Goal: Task Accomplishment & Management: Use online tool/utility

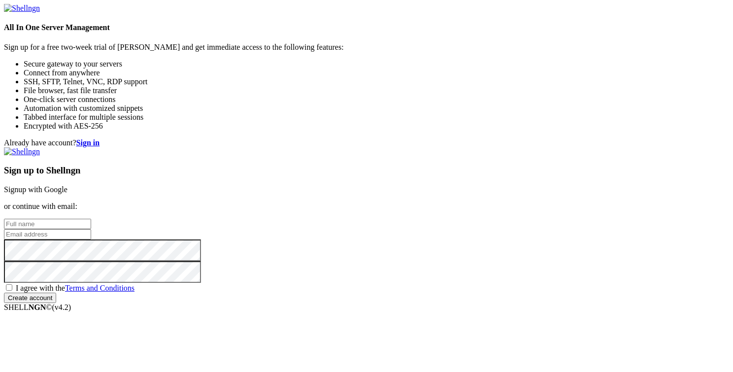
click at [91, 219] on input "text" at bounding box center [47, 224] width 87 height 10
type input "J"
type input "Jonathan Salem"
type input "[PERSON_NAME][EMAIL_ADDRESS][DOMAIN_NAME]"
click at [135, 284] on span "I agree with the Terms and Conditions" at bounding box center [75, 288] width 119 height 8
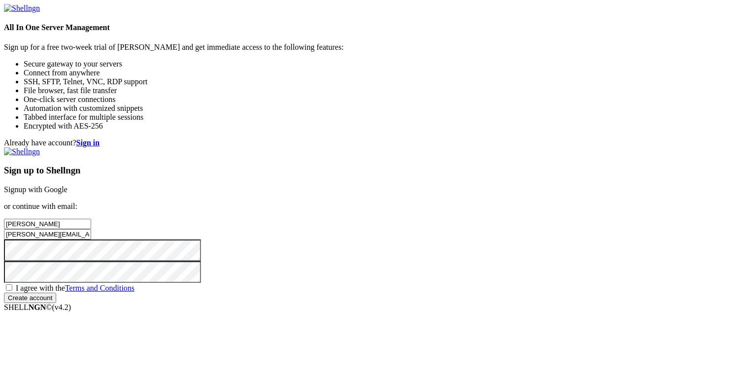
click at [12, 284] on input "I agree with the Terms and Conditions" at bounding box center [9, 287] width 6 height 6
checkbox input "true"
click at [346, 301] on div "Already have account? Sign in Sign up to Shellngn Signup with Google or continu…" at bounding box center [366, 220] width 725 height 165
click at [56, 303] on input "Create account" at bounding box center [30, 298] width 52 height 10
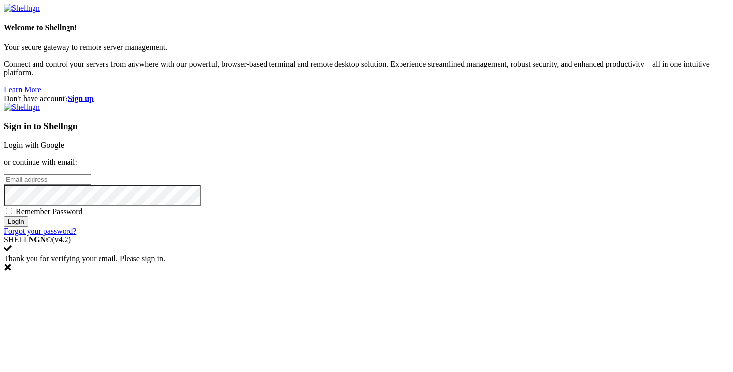
click at [91, 180] on input "email" at bounding box center [47, 179] width 87 height 10
type input "jonatha"
type input "[PERSON_NAME][EMAIL_ADDRESS][DOMAIN_NAME]"
click at [28, 227] on input "Login" at bounding box center [16, 221] width 24 height 10
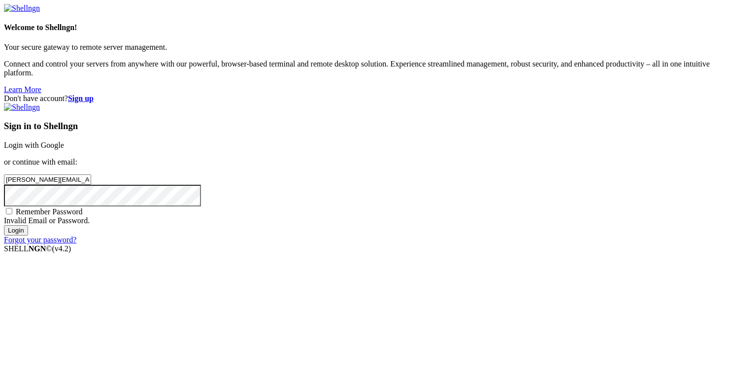
click at [4, 225] on input "Login" at bounding box center [16, 230] width 24 height 10
click at [76, 244] on link "Forgot your password?" at bounding box center [40, 240] width 72 height 8
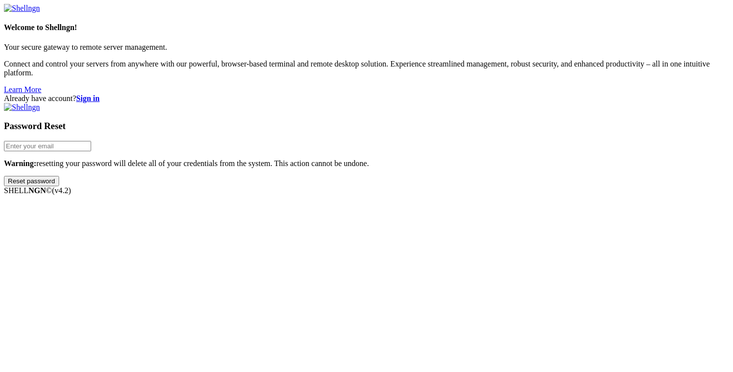
click at [91, 151] on input "email" at bounding box center [47, 146] width 87 height 10
type input "J"
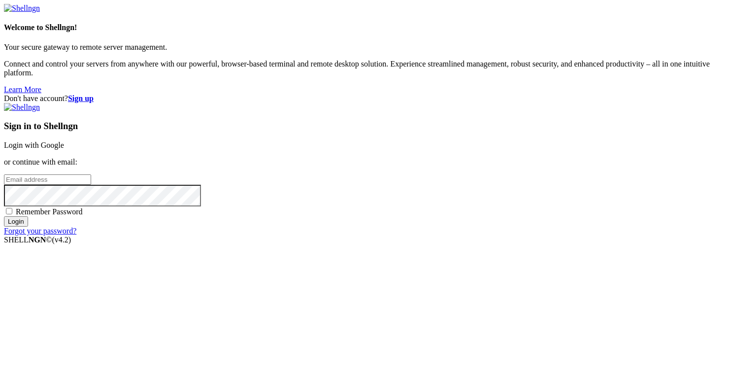
click at [91, 176] on input "email" at bounding box center [47, 179] width 87 height 10
type input "[PERSON_NAME][EMAIL_ADDRESS][DOMAIN_NAME]"
click at [4, 216] on input "Login" at bounding box center [16, 221] width 24 height 10
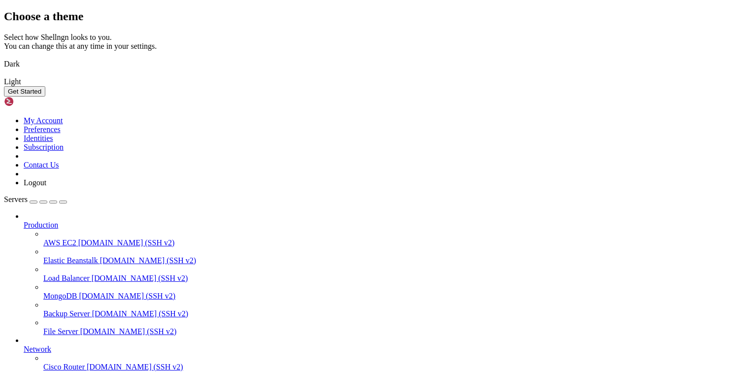
click at [4, 58] on img at bounding box center [4, 58] width 0 height 0
click at [45, 97] on button "Get Started" at bounding box center [24, 91] width 41 height 10
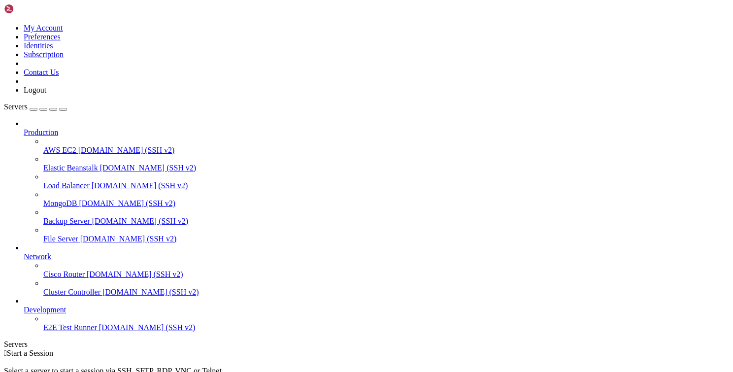
click at [413, 349] on div " Start a Session Select a server to start a session via SSH, SFTP, RDP, VNC or…" at bounding box center [366, 375] width 725 height 53
click at [58, 128] on span "Production" at bounding box center [41, 132] width 34 height 8
click at [24, 128] on icon at bounding box center [24, 128] width 0 height 0
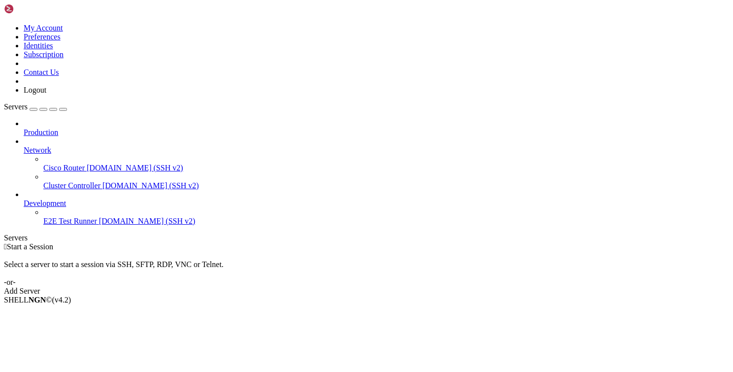
click at [24, 146] on icon at bounding box center [24, 146] width 0 height 0
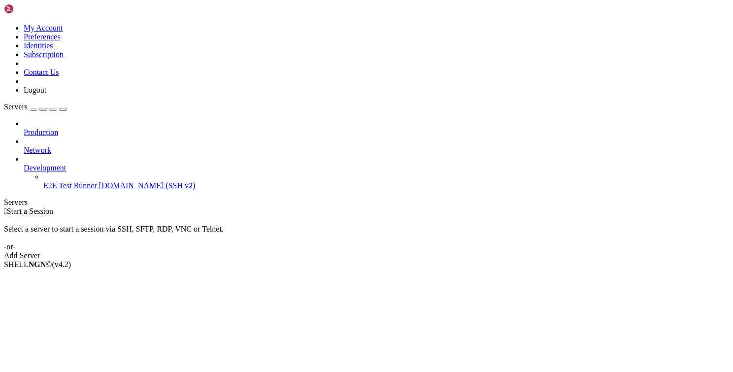
click at [24, 164] on icon at bounding box center [24, 164] width 0 height 0
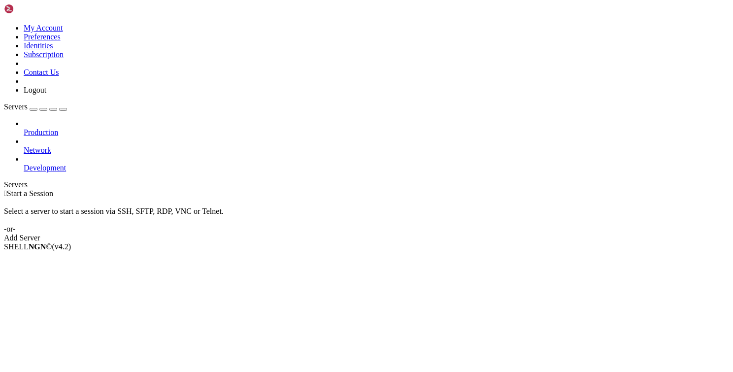
click at [58, 128] on span "Production" at bounding box center [41, 132] width 34 height 8
click at [114, 119] on div at bounding box center [377, 123] width 706 height 9
click at [24, 128] on icon at bounding box center [24, 128] width 0 height 0
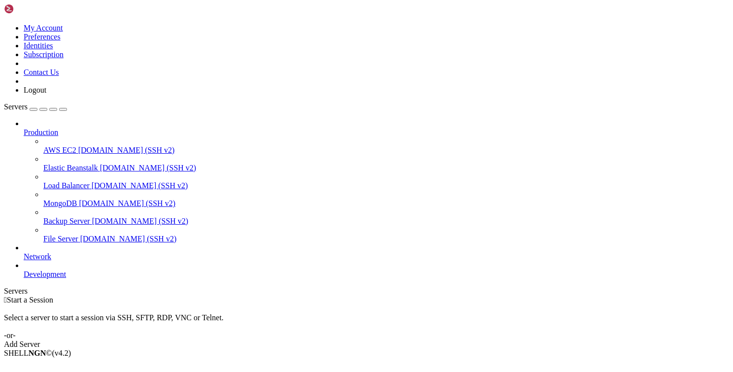
click at [76, 146] on span "AWS EC2" at bounding box center [59, 150] width 33 height 8
click at [427, 340] on div "Add Server" at bounding box center [366, 344] width 725 height 9
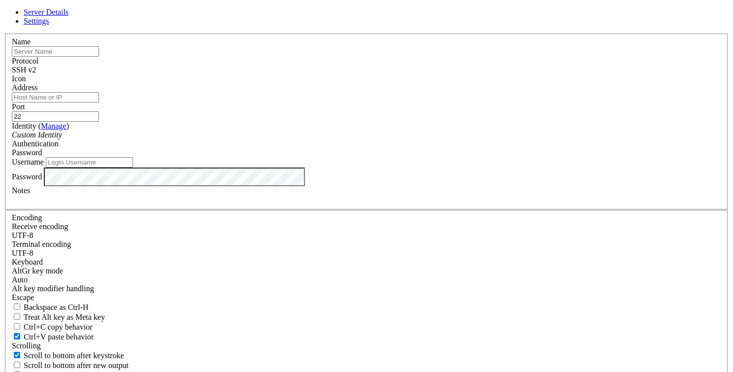
click at [99, 57] on input "text" at bounding box center [55, 51] width 87 height 10
type input "Pay8"
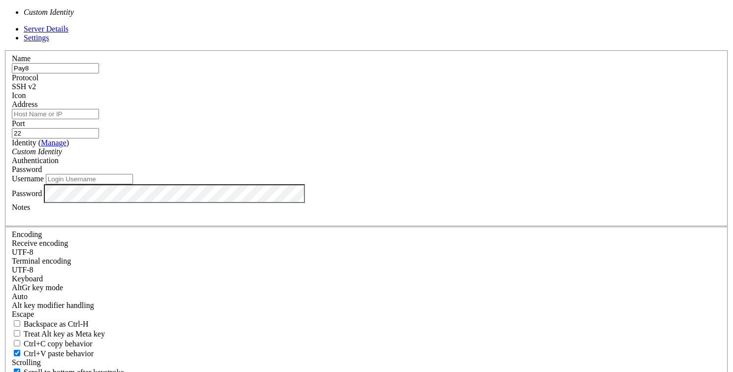
click at [327, 156] on div "Custom Identity" at bounding box center [367, 151] width 710 height 9
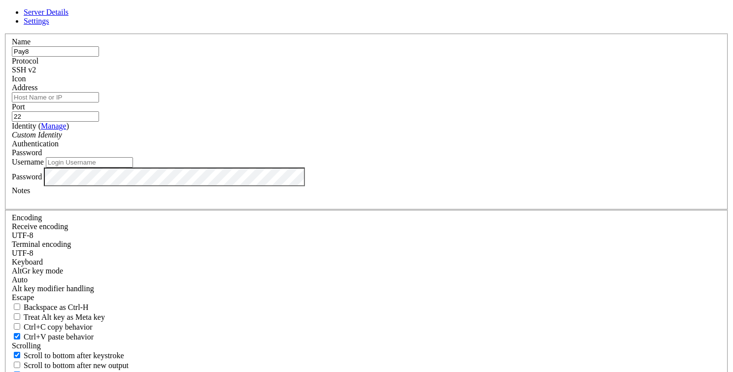
click at [450, 157] on div "Password" at bounding box center [367, 152] width 710 height 9
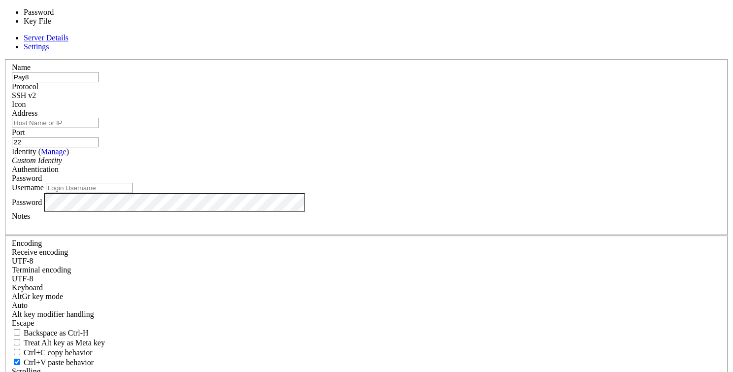
click at [450, 174] on div "Password" at bounding box center [367, 178] width 710 height 9
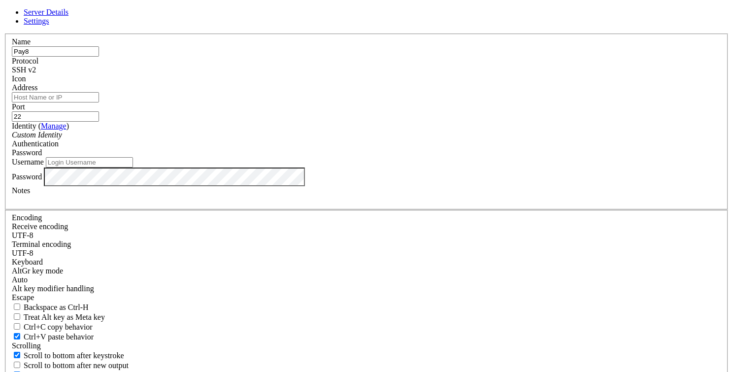
click at [133, 168] on input "Username" at bounding box center [89, 162] width 87 height 10
click at [497, 83] on div at bounding box center [367, 83] width 710 height 0
click at [483, 83] on div at bounding box center [367, 83] width 710 height 0
click at [49, 25] on span "Settings" at bounding box center [37, 21] width 26 height 8
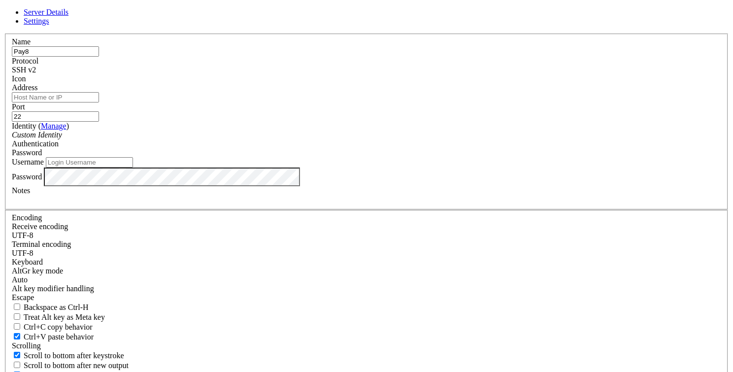
click at [93, 323] on span "Ctrl+C copy behavior" at bounding box center [58, 327] width 69 height 8
click at [20, 323] on input "Ctrl+C copy behavior" at bounding box center [17, 326] width 6 height 6
checkbox input "true"
click at [68, 16] on span "Server Details" at bounding box center [46, 12] width 45 height 8
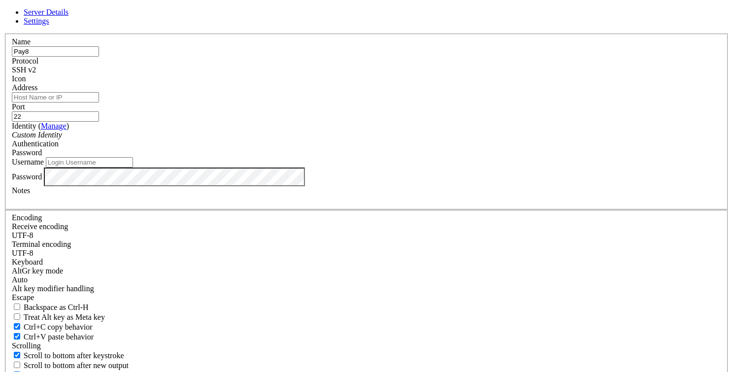
click at [99, 102] on input "Address" at bounding box center [55, 97] width 87 height 10
paste input "[TECHNICAL_ID]"
type input "[TECHNICAL_ID]"
click at [133, 168] on input "Username" at bounding box center [89, 162] width 87 height 10
type input "root"
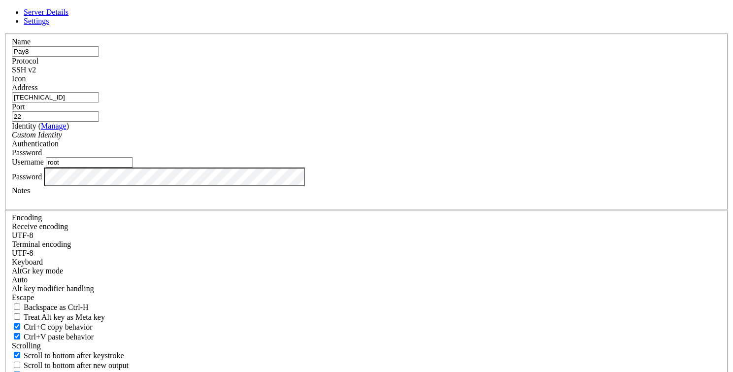
click at [322, 204] on div at bounding box center [367, 199] width 710 height 9
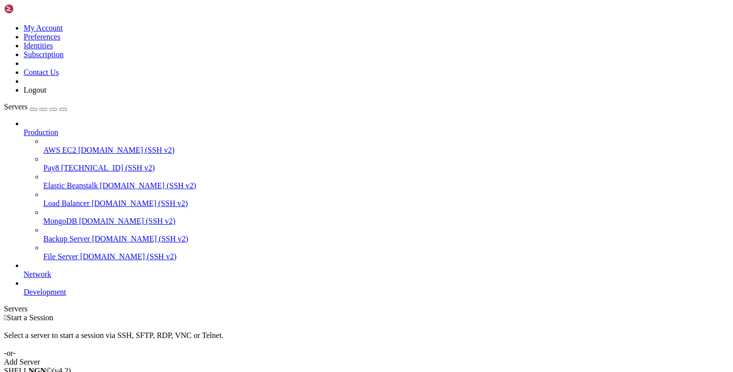
click at [51, 270] on span "Network" at bounding box center [38, 274] width 28 height 8
click at [113, 270] on div at bounding box center [377, 265] width 706 height 9
click at [24, 270] on icon at bounding box center [24, 270] width 0 height 0
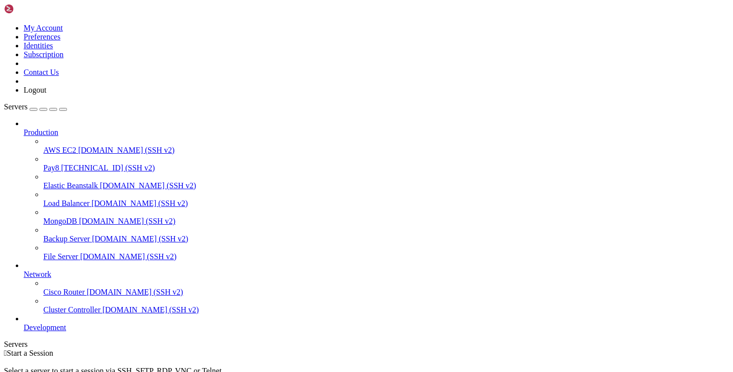
click at [24, 270] on icon at bounding box center [24, 270] width 0 height 0
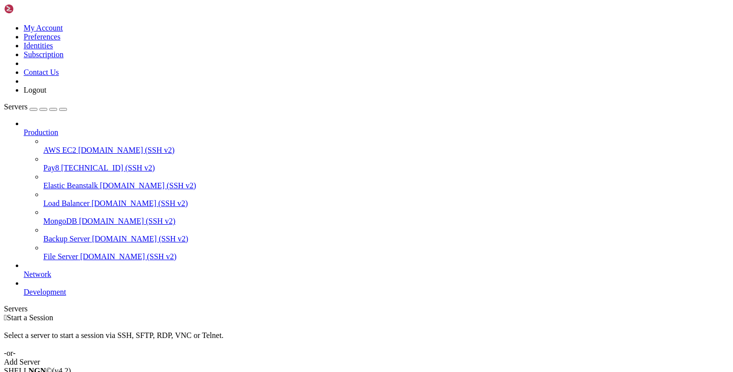
click at [24, 288] on icon at bounding box center [24, 288] width 0 height 0
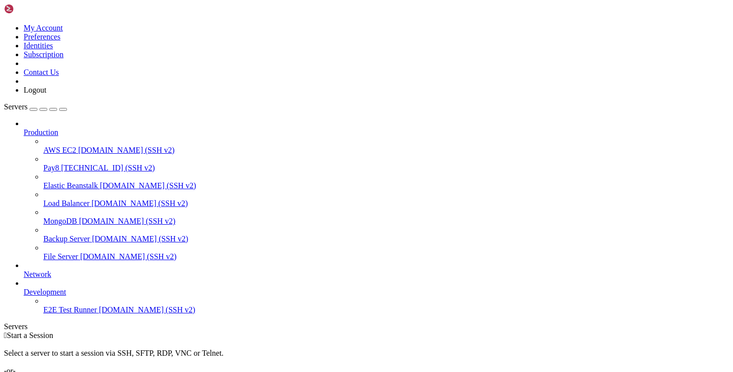
click at [24, 288] on icon at bounding box center [24, 288] width 0 height 0
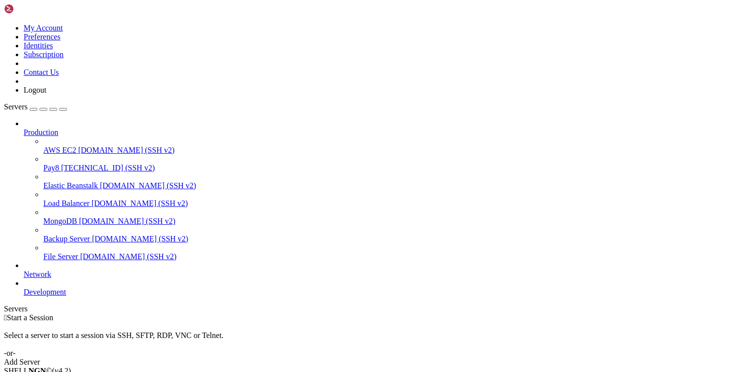
click at [58, 128] on span "Production" at bounding box center [41, 132] width 34 height 8
drag, startPoint x: 54, startPoint y: 113, endPoint x: 85, endPoint y: 300, distance: 189.2
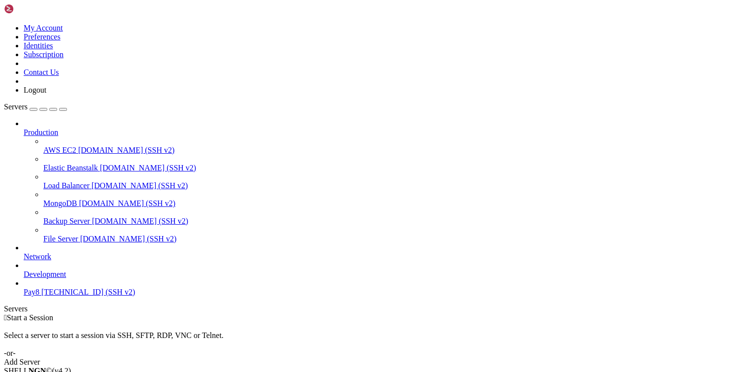
click at [58, 128] on span "Production" at bounding box center [41, 132] width 34 height 8
click at [24, 128] on icon at bounding box center [24, 128] width 0 height 0
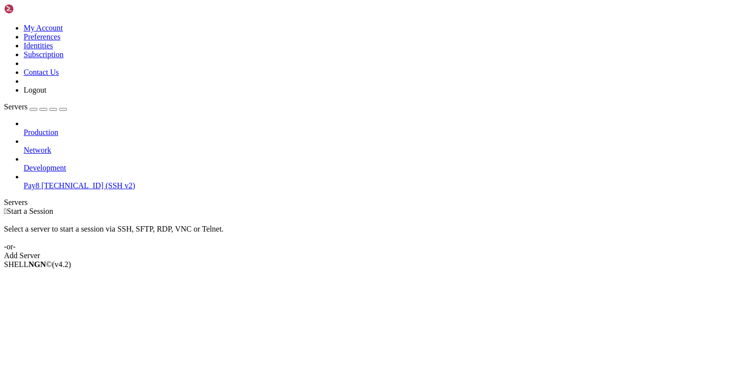
click at [64, 190] on div "Production Network Development Pay8 [TECHNICAL_ID] (SSH v2)" at bounding box center [366, 154] width 725 height 71
click at [43, 109] on div "button" at bounding box center [43, 109] width 0 height 0
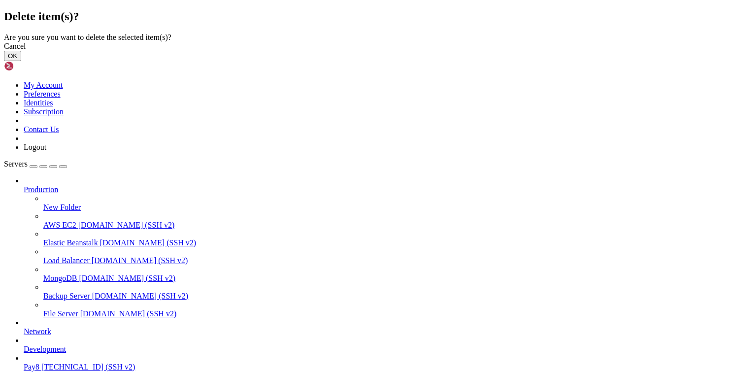
click at [21, 61] on button "OK" at bounding box center [12, 56] width 17 height 10
